Goal: Find specific page/section: Find specific page/section

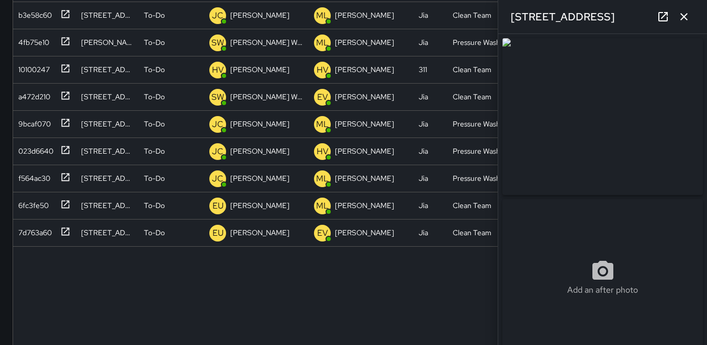
scroll to position [1320, 0]
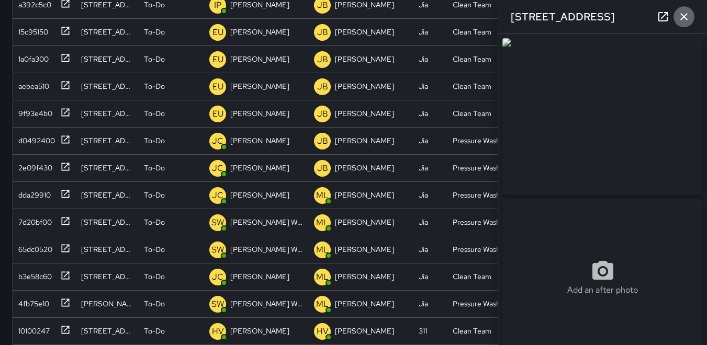
drag, startPoint x: 692, startPoint y: 18, endPoint x: 686, endPoint y: 16, distance: 6.1
click at [691, 18] on button "button" at bounding box center [683, 16] width 21 height 21
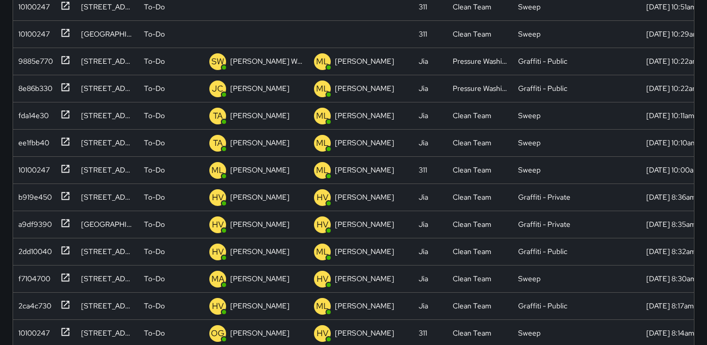
scroll to position [0, 0]
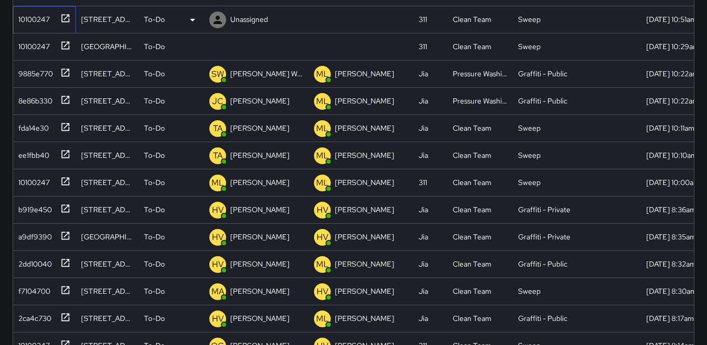
drag, startPoint x: 42, startPoint y: 22, endPoint x: 44, endPoint y: 15, distance: 8.1
click at [44, 21] on div "10100247" at bounding box center [32, 17] width 36 height 15
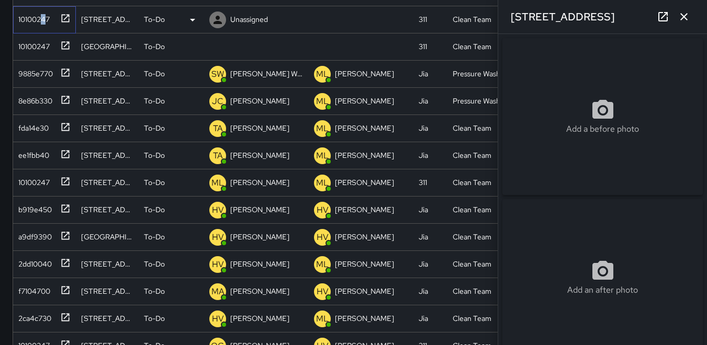
type input "**********"
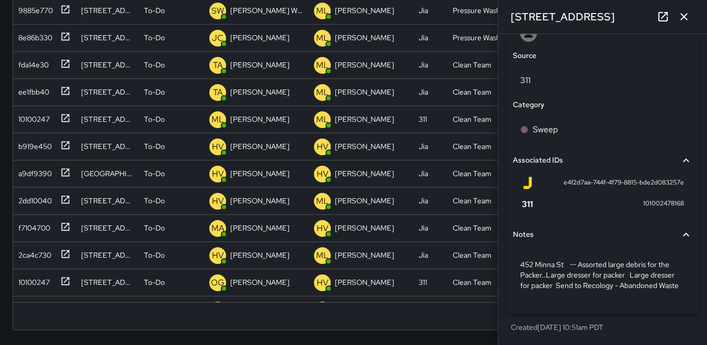
scroll to position [593, 0]
click at [681, 24] on button "button" at bounding box center [683, 16] width 21 height 21
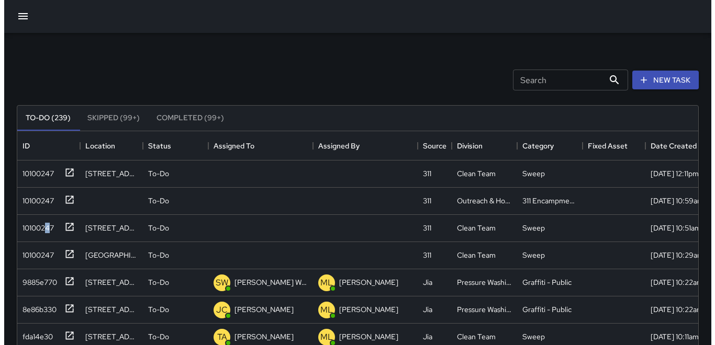
scroll to position [0, 0]
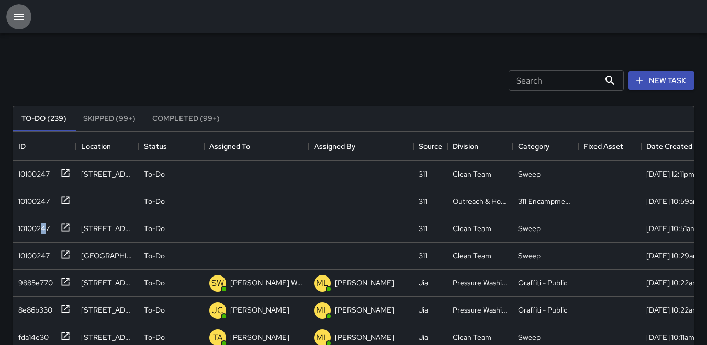
click at [19, 14] on icon "button" at bounding box center [18, 17] width 9 height 6
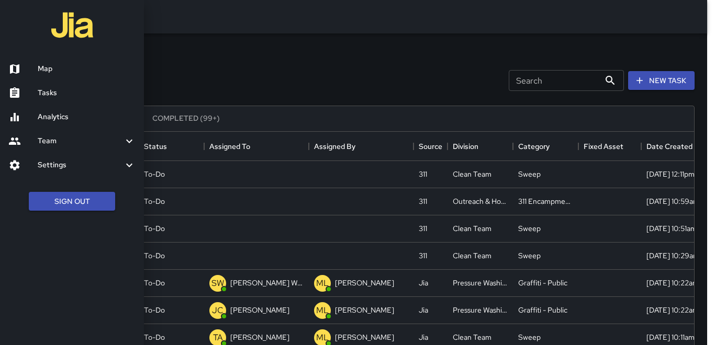
click at [54, 76] on link "Map" at bounding box center [72, 69] width 144 height 24
